Goal: Task Accomplishment & Management: Use online tool/utility

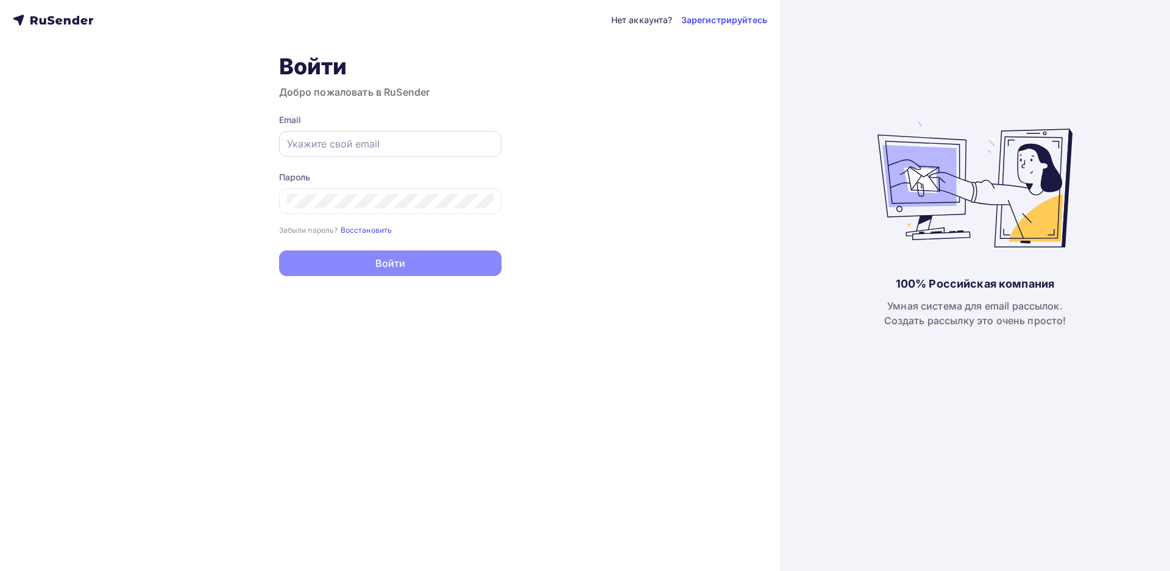
click at [324, 150] on input "text" at bounding box center [390, 143] width 207 height 15
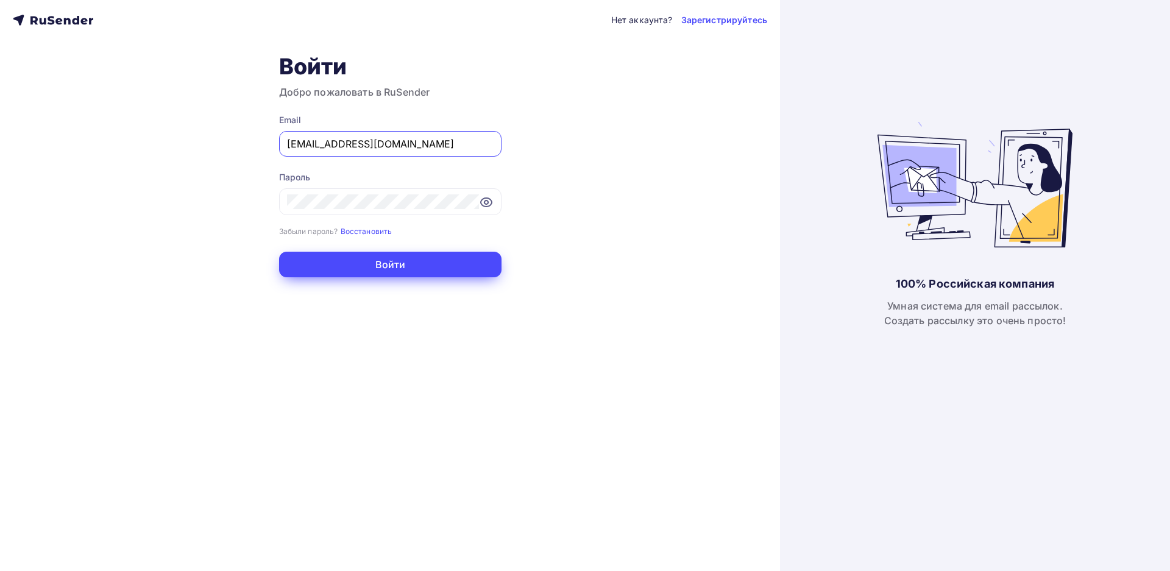
type input "[EMAIL_ADDRESS][DOMAIN_NAME]"
click at [383, 263] on button "Войти" at bounding box center [390, 265] width 222 height 26
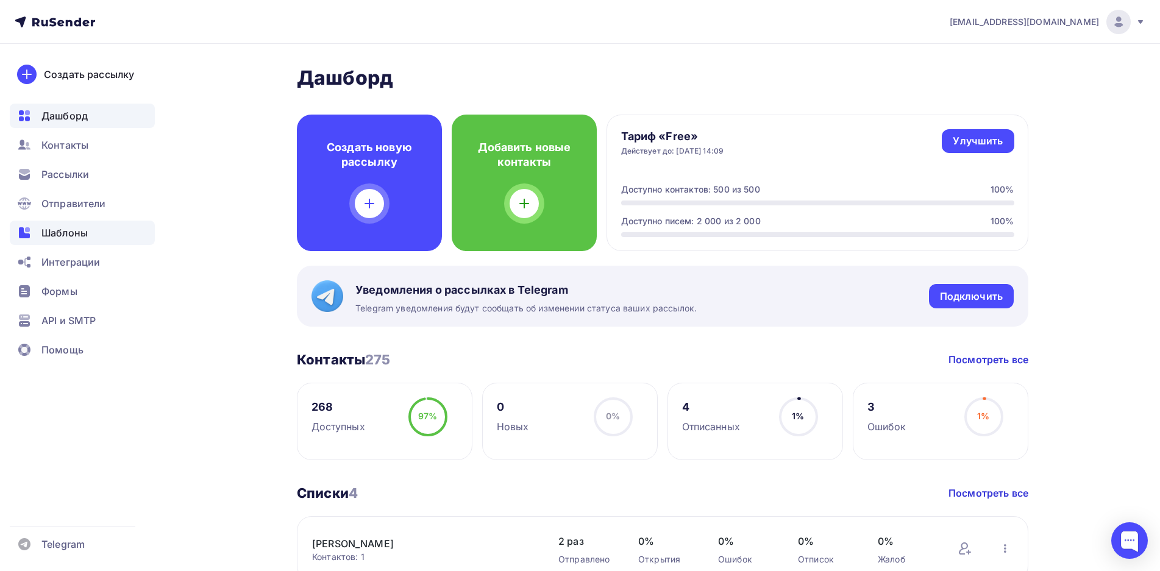
click at [94, 232] on div "Шаблоны" at bounding box center [82, 233] width 145 height 24
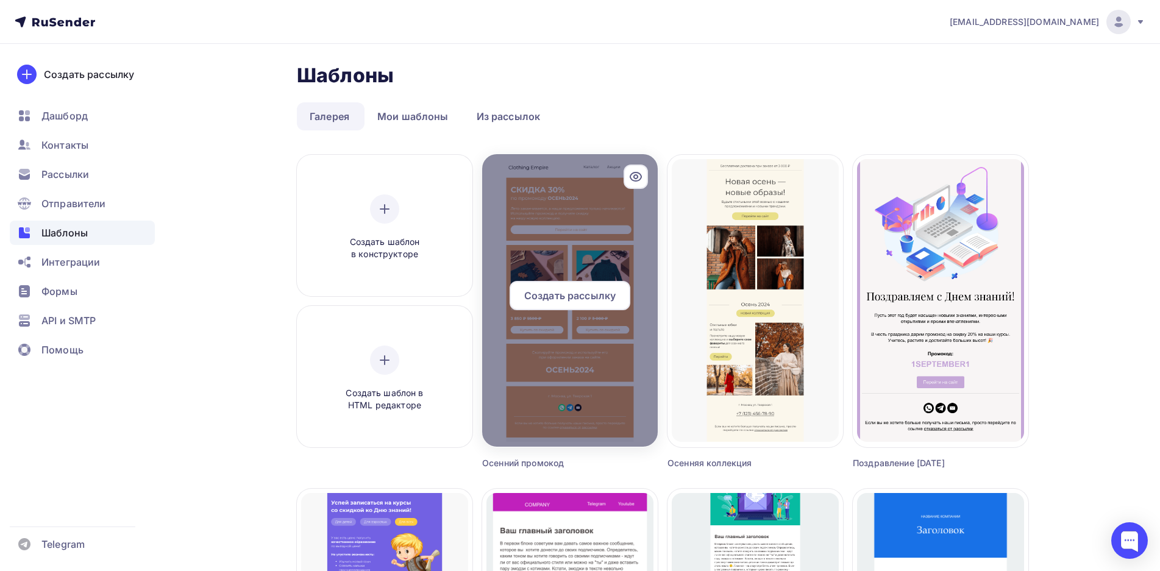
click at [544, 296] on span "Создать рассылку" at bounding box center [569, 295] width 91 height 15
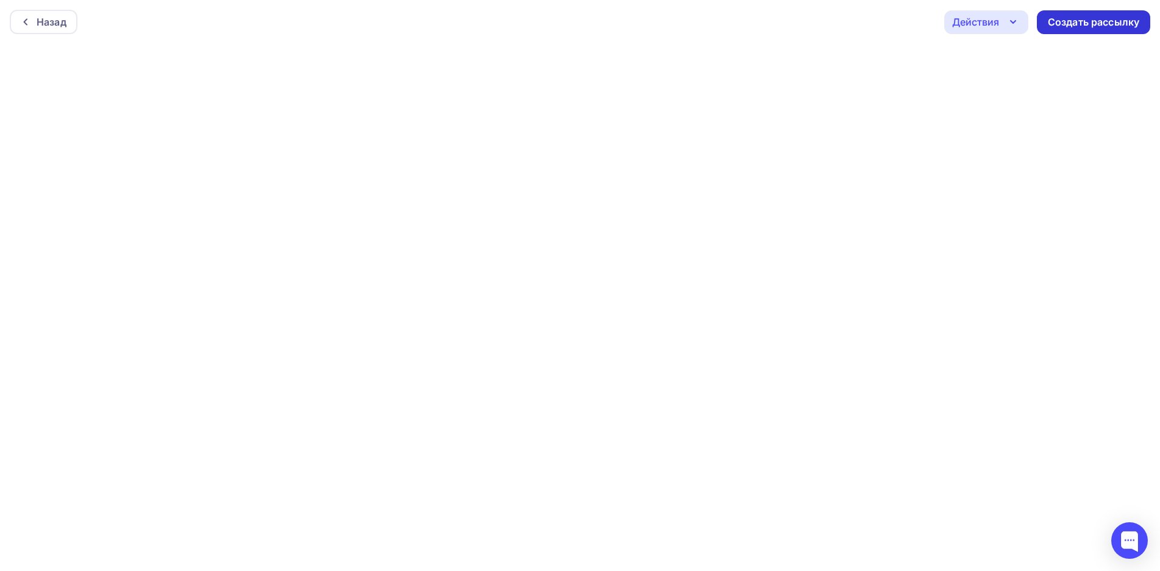
click at [1098, 24] on div "Создать рассылку" at bounding box center [1092, 22] width 91 height 14
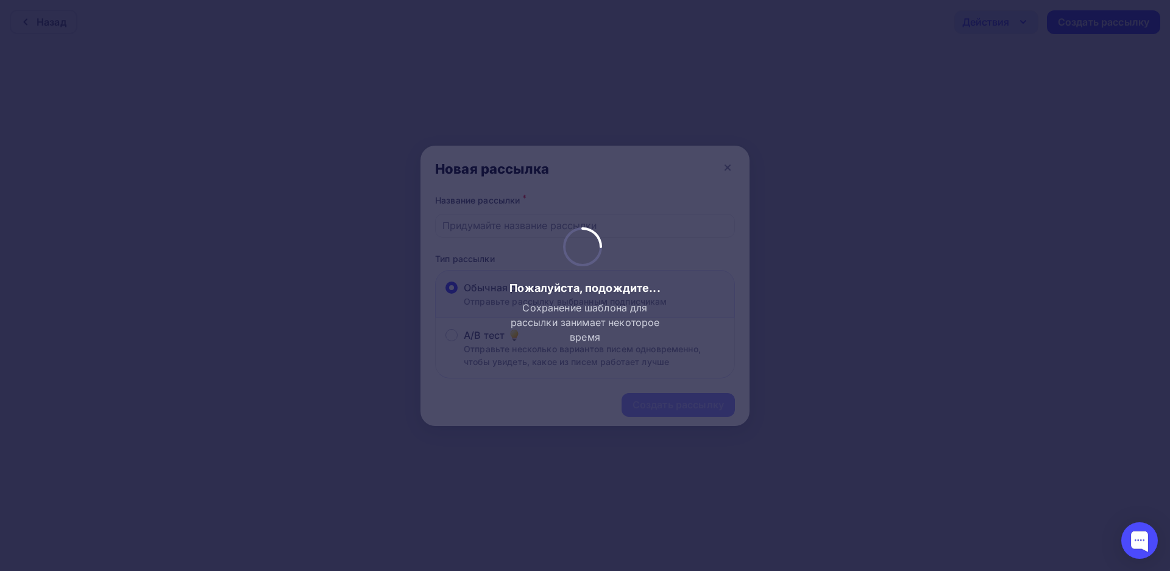
click at [485, 225] on div at bounding box center [585, 285] width 1170 height 571
click at [478, 227] on div at bounding box center [585, 285] width 1170 height 571
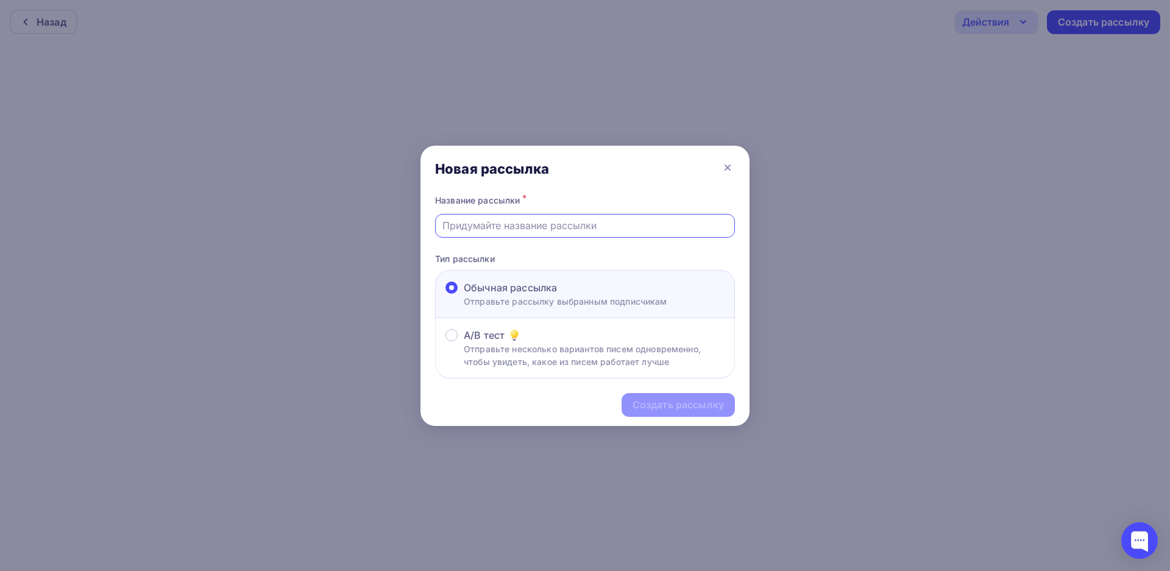
click at [486, 228] on input "text" at bounding box center [585, 225] width 286 height 15
type input "Test"
click at [644, 396] on div "Создать рассылку" at bounding box center [678, 405] width 113 height 24
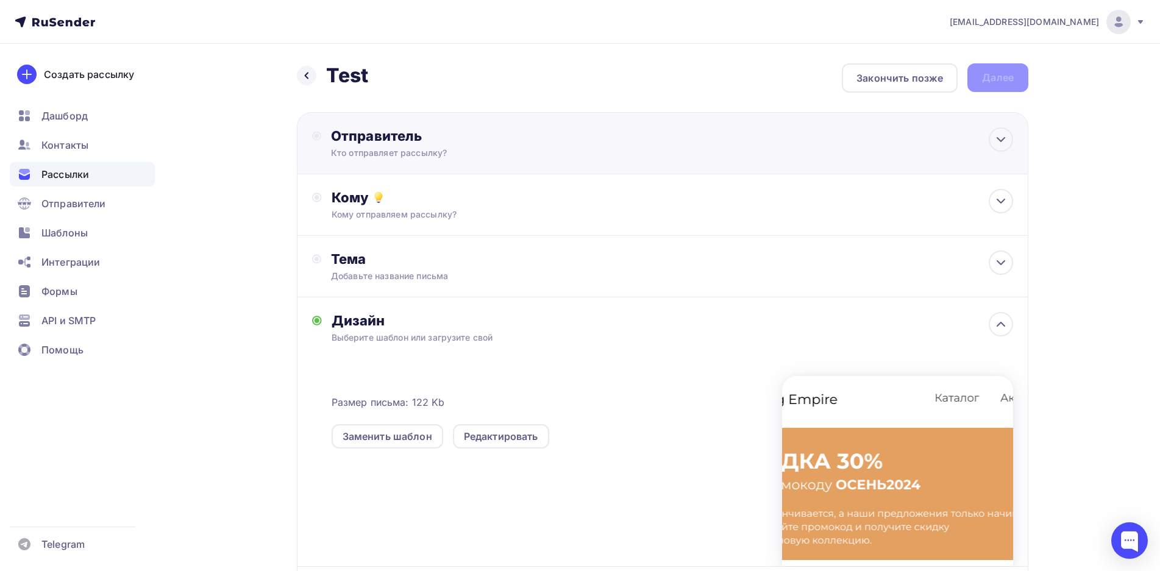
click at [453, 157] on div "Кто отправляет рассылку?" at bounding box center [450, 153] width 238 height 12
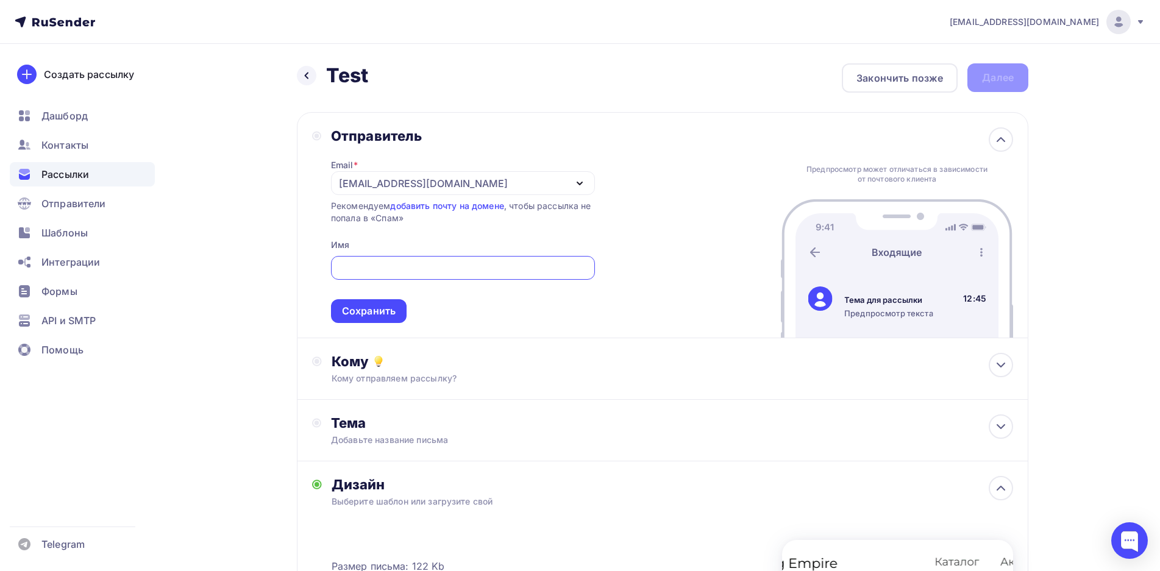
click at [559, 184] on div "[EMAIL_ADDRESS][DOMAIN_NAME]" at bounding box center [463, 183] width 264 height 24
